Goal: Complete application form

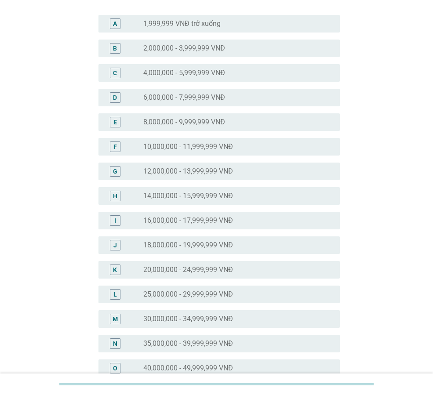
scroll to position [88, 0]
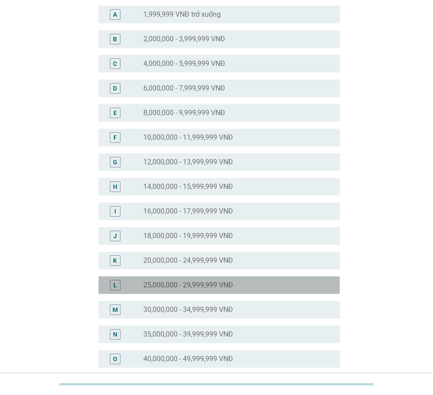
click at [283, 282] on div "radio_button_unchecked 25,000,000 - 29,999,999 VNĐ" at bounding box center [234, 285] width 183 height 9
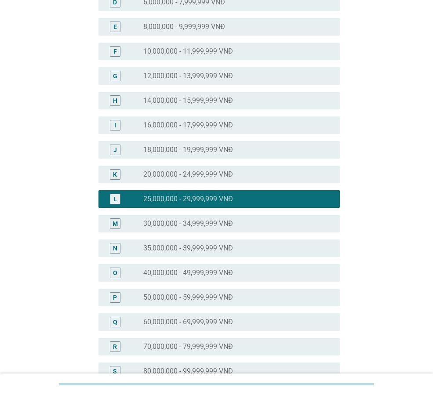
scroll to position [321, 0]
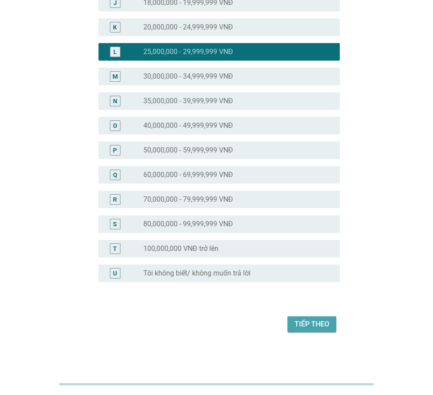
click at [329, 322] on div "Tiếp theo" at bounding box center [312, 324] width 35 height 11
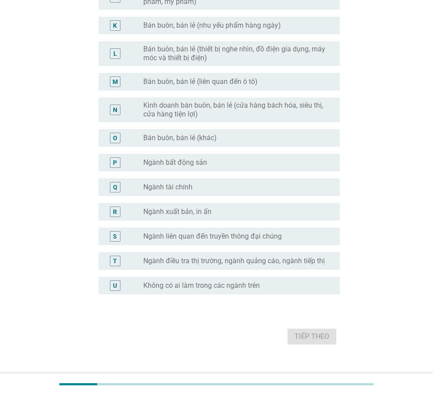
scroll to position [373, 0]
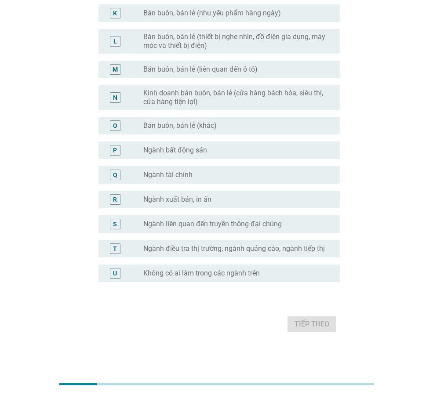
click at [306, 272] on div "radio_button_unchecked Không có ai làm trong các ngành trên" at bounding box center [234, 273] width 183 height 9
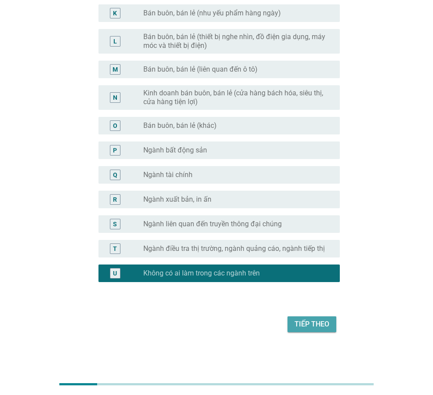
click at [327, 326] on div "Tiếp theo" at bounding box center [312, 324] width 35 height 11
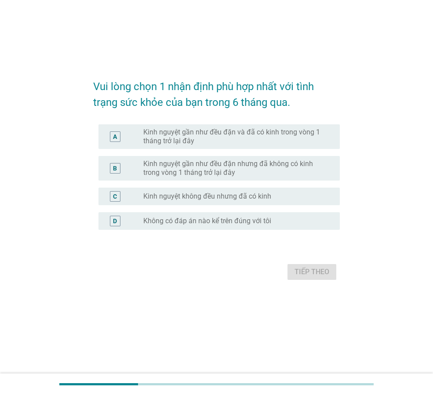
scroll to position [0, 0]
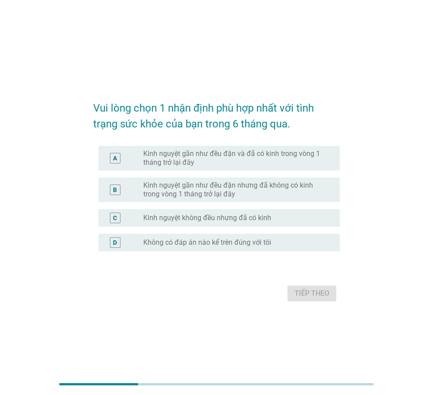
click at [282, 154] on label "Kinh nguyệt gần như đều đặn và đã có kinh trong vòng 1 tháng trở lại đây" at bounding box center [234, 159] width 183 height 18
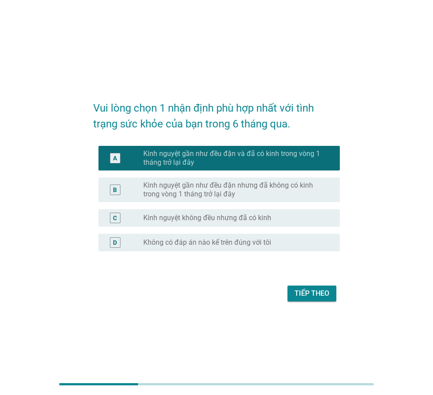
click at [317, 297] on div "Tiếp theo" at bounding box center [312, 294] width 35 height 11
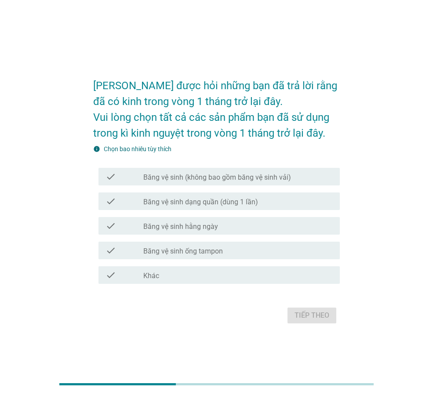
click at [313, 172] on div "check_box_outline_blank Băng vệ sinh (không bao gồm băng vệ sinh vải)" at bounding box center [238, 177] width 190 height 11
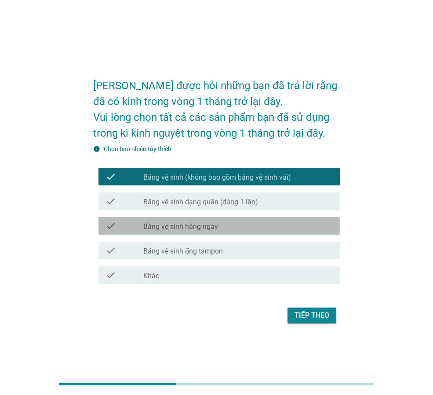
click at [289, 227] on div "check_box_outline_blank Băng vệ sinh hằng ngày" at bounding box center [238, 226] width 190 height 11
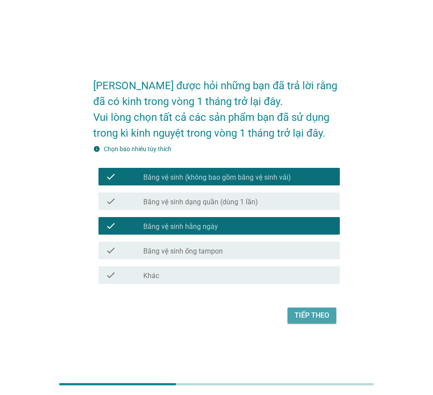
click at [311, 315] on div "Tiếp theo" at bounding box center [312, 316] width 35 height 11
